Goal: Navigation & Orientation: Find specific page/section

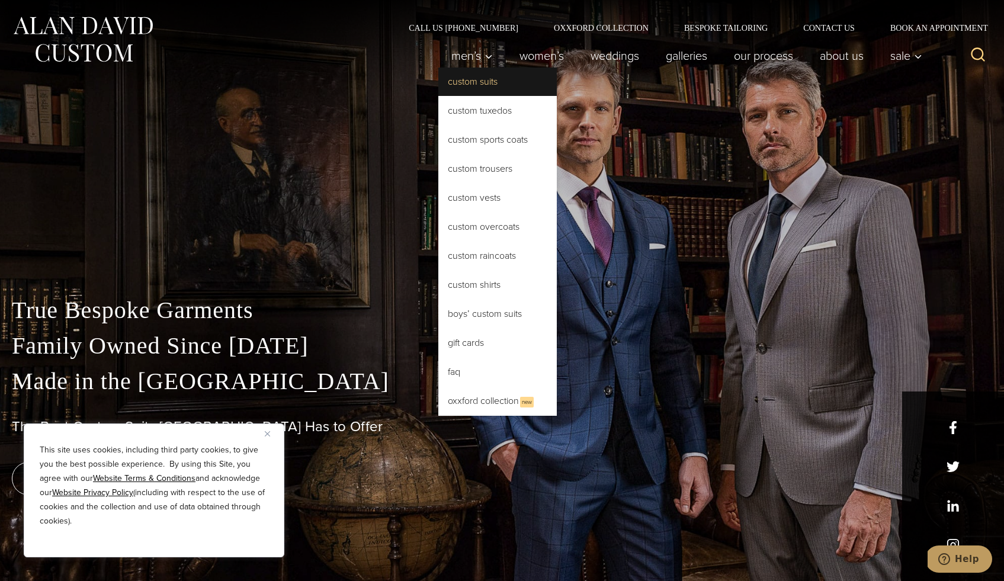
click at [471, 81] on link "Custom Suits" at bounding box center [497, 82] width 118 height 28
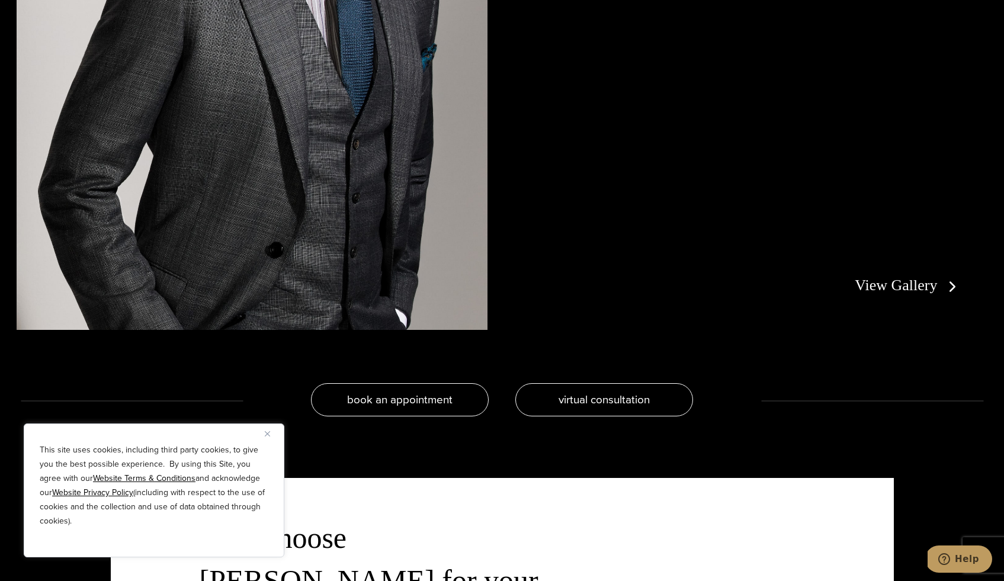
scroll to position [2661, 0]
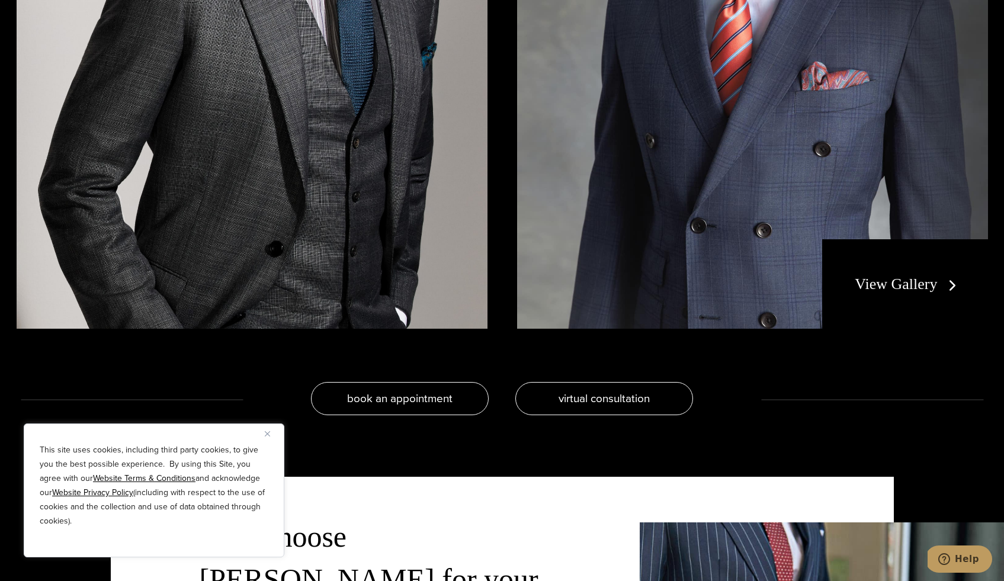
click at [884, 284] on link "View Gallery" at bounding box center [908, 283] width 106 height 17
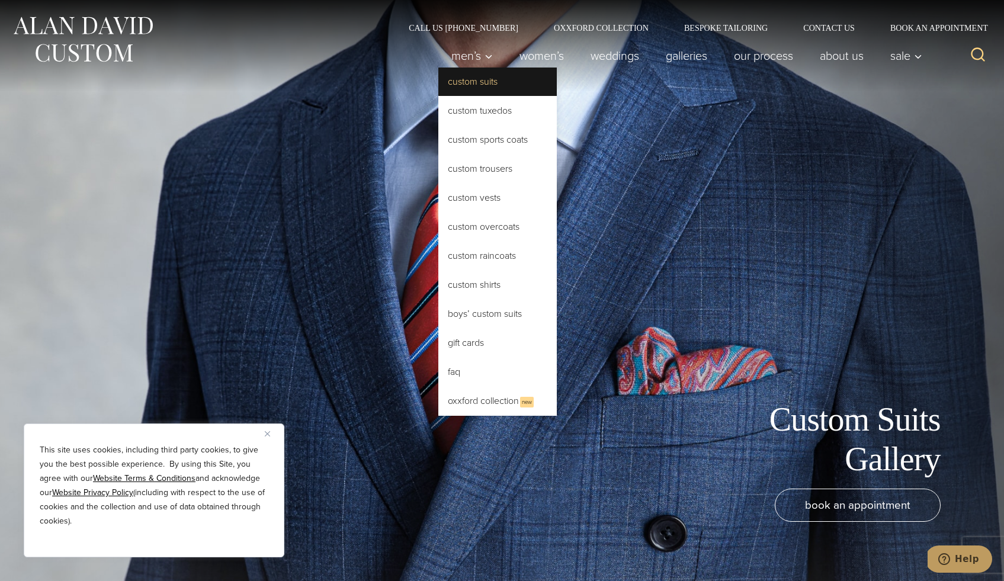
click at [476, 79] on link "Custom Suits" at bounding box center [497, 82] width 118 height 28
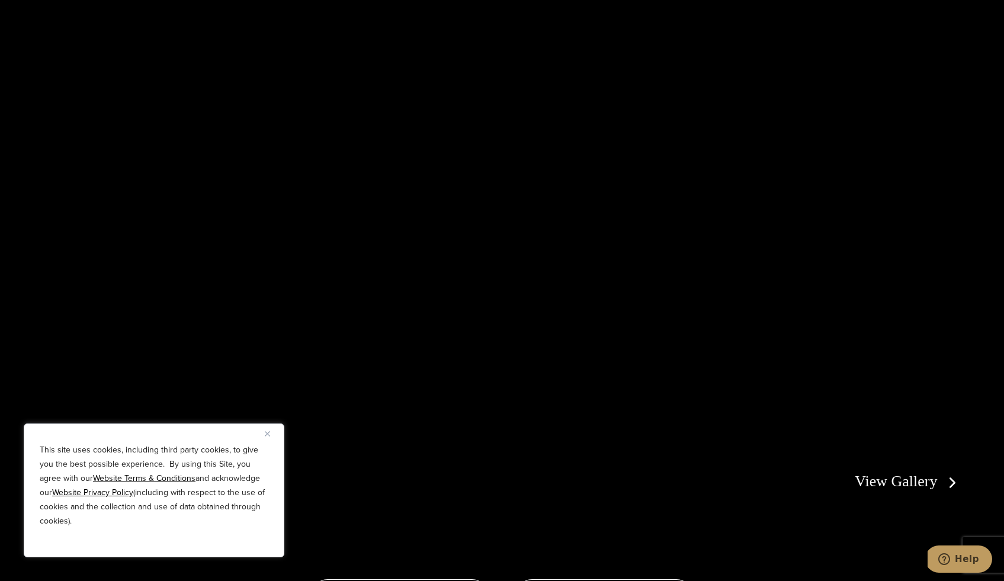
scroll to position [2465, 0]
